Goal: Information Seeking & Learning: Learn about a topic

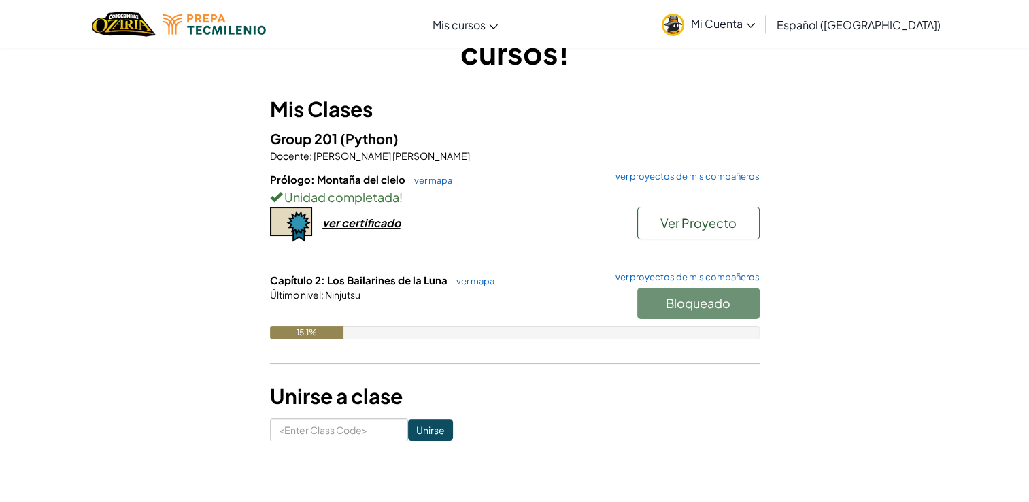
scroll to position [84, 0]
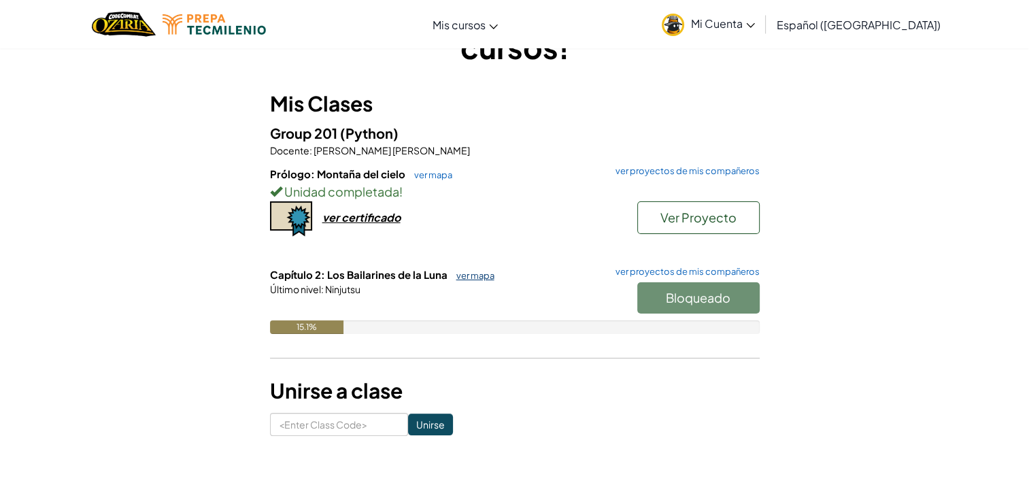
click at [476, 277] on link "ver mapa" at bounding box center [472, 275] width 45 height 11
